Goal: Transaction & Acquisition: Purchase product/service

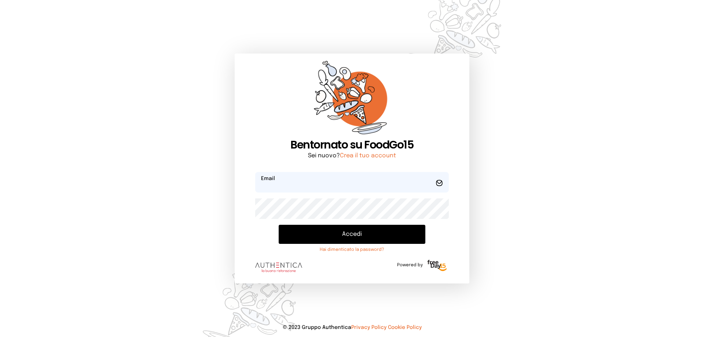
type input "**********"
click at [350, 233] on button "Accedi" at bounding box center [352, 234] width 147 height 19
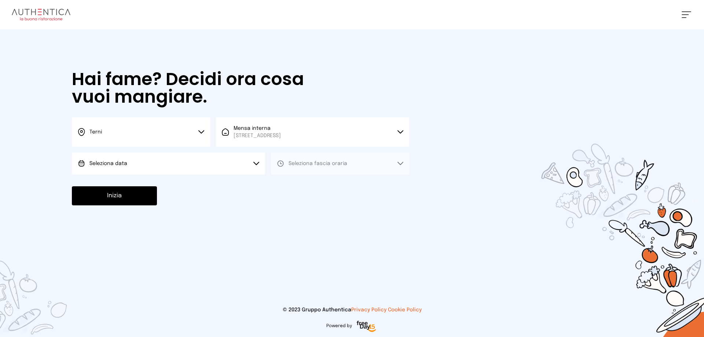
click at [133, 162] on button "Seleziona data" at bounding box center [168, 163] width 193 height 22
click at [107, 181] on span "[DATE], [DATE]" at bounding box center [107, 183] width 36 height 7
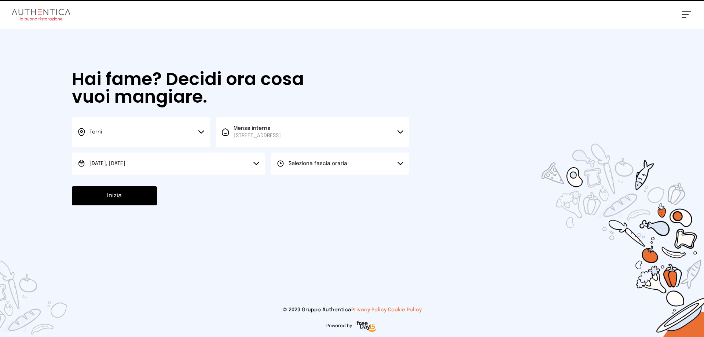
click at [291, 165] on span "Seleziona fascia oraria" at bounding box center [317, 163] width 59 height 5
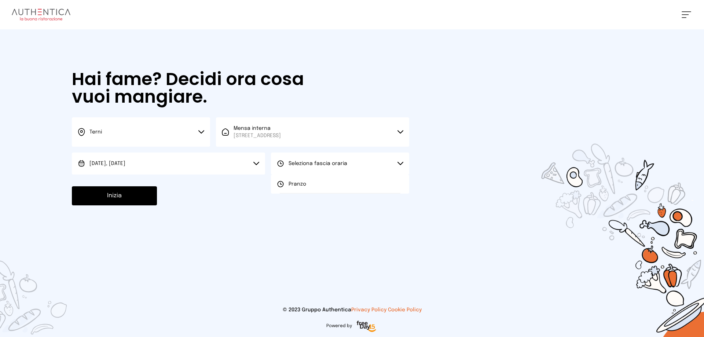
click at [291, 187] on span "Pranzo" at bounding box center [297, 183] width 18 height 7
click at [111, 195] on button "Inizia" at bounding box center [114, 195] width 85 height 19
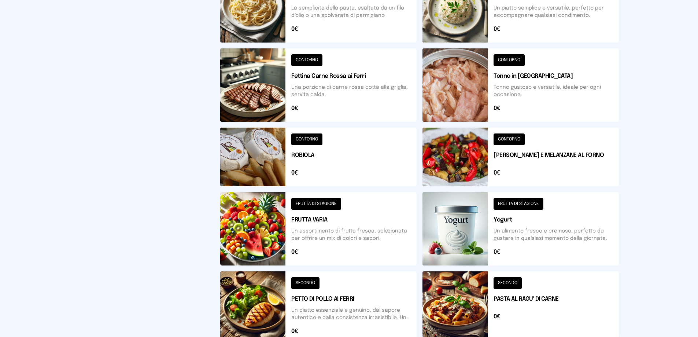
scroll to position [293, 0]
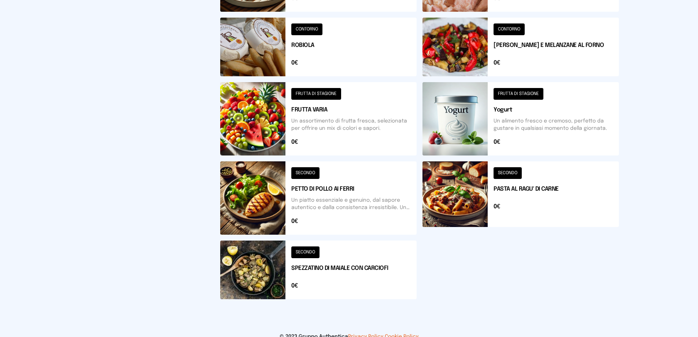
click at [311, 259] on button at bounding box center [318, 269] width 196 height 59
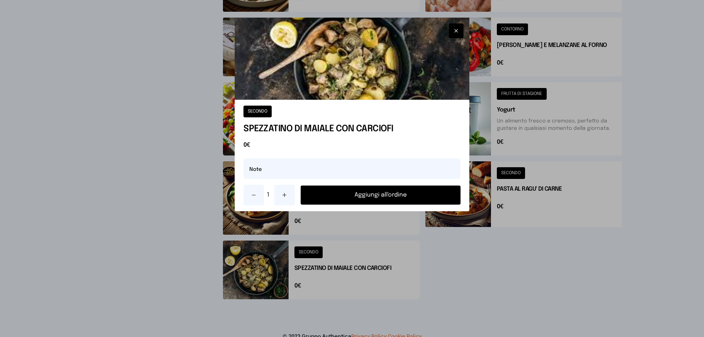
click at [354, 193] on button "Aggiungi all'ordine" at bounding box center [380, 194] width 160 height 19
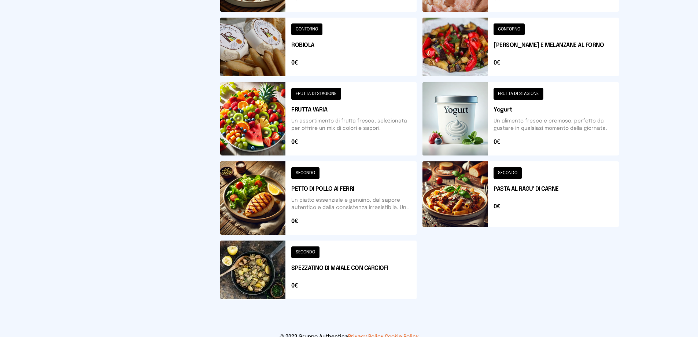
click at [317, 112] on button at bounding box center [318, 118] width 196 height 73
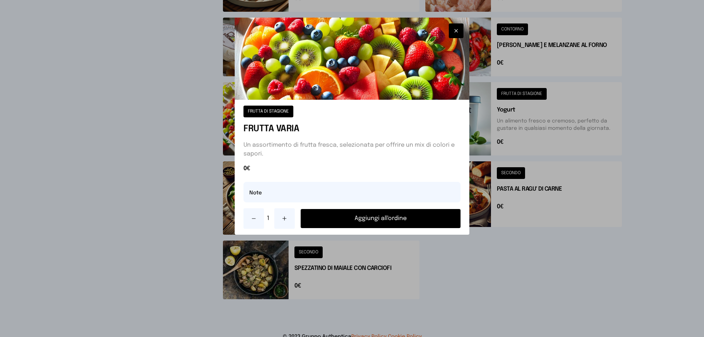
click at [373, 217] on button "Aggiungi all'ordine" at bounding box center [380, 218] width 160 height 19
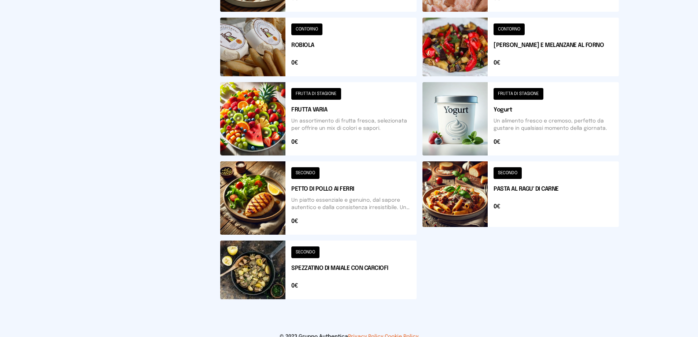
click at [518, 40] on button at bounding box center [521, 47] width 196 height 59
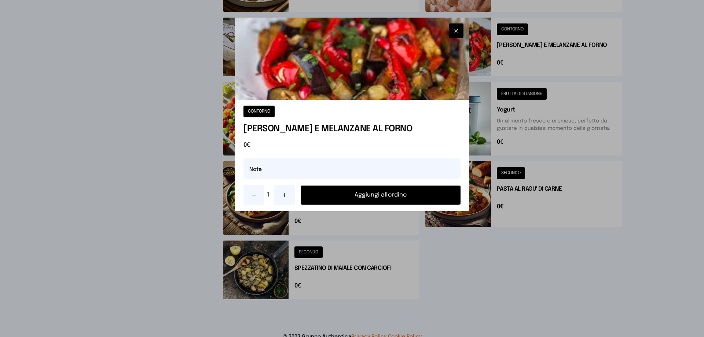
click at [403, 193] on button "Aggiungi all'ordine" at bounding box center [380, 194] width 160 height 19
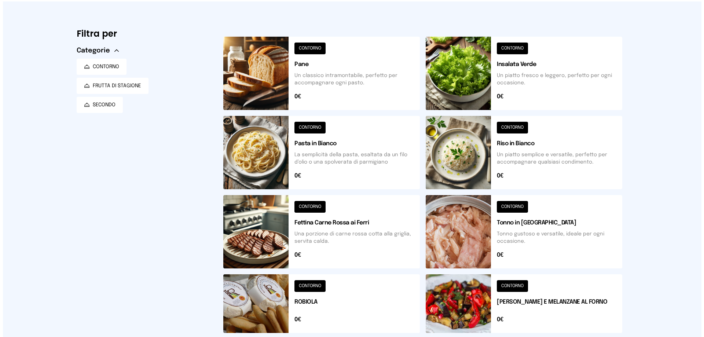
scroll to position [0, 0]
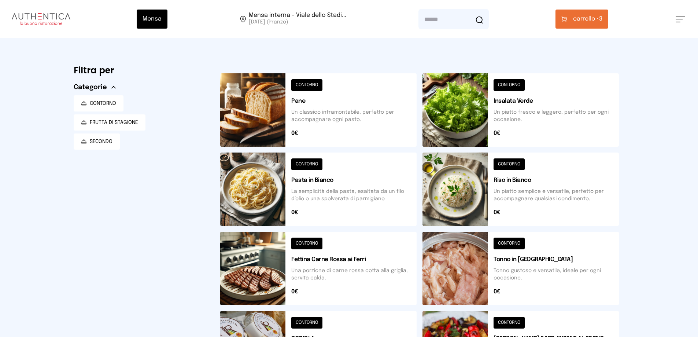
click at [577, 21] on span "carrello •" at bounding box center [586, 19] width 26 height 9
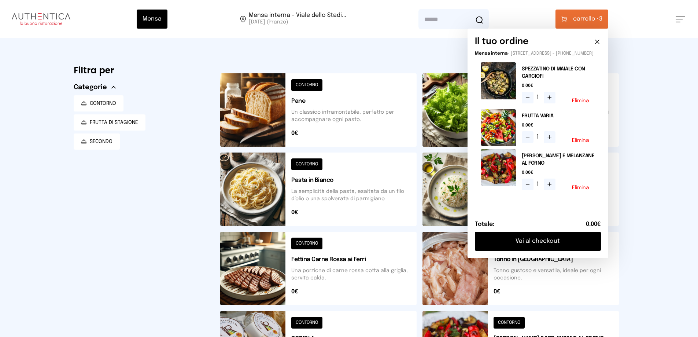
click at [543, 246] on button "Vai al checkout" at bounding box center [538, 241] width 126 height 19
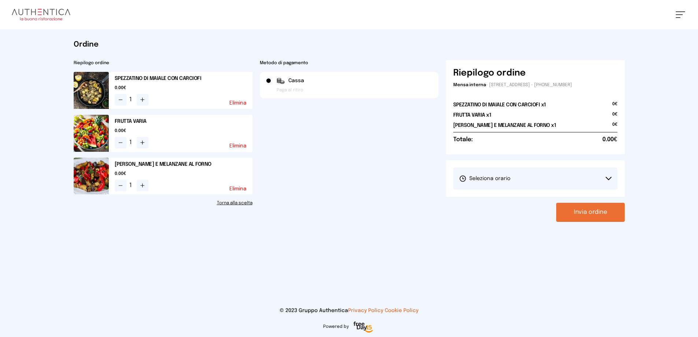
click at [495, 182] on button "Seleziona orario" at bounding box center [535, 178] width 164 height 22
click at [495, 200] on span "1° Turno (13:00 - 15:00)" at bounding box center [486, 198] width 55 height 7
click at [582, 214] on button "Invia ordine" at bounding box center [590, 212] width 69 height 19
